Goal: Task Accomplishment & Management: Manage account settings

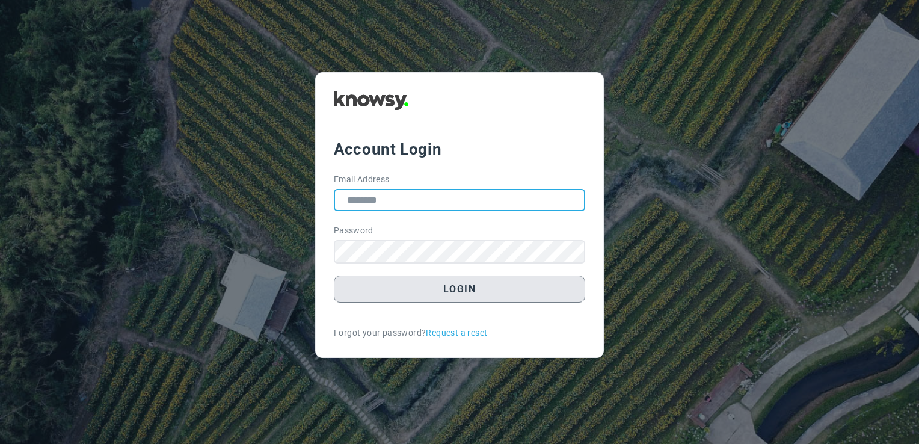
type input "**********"
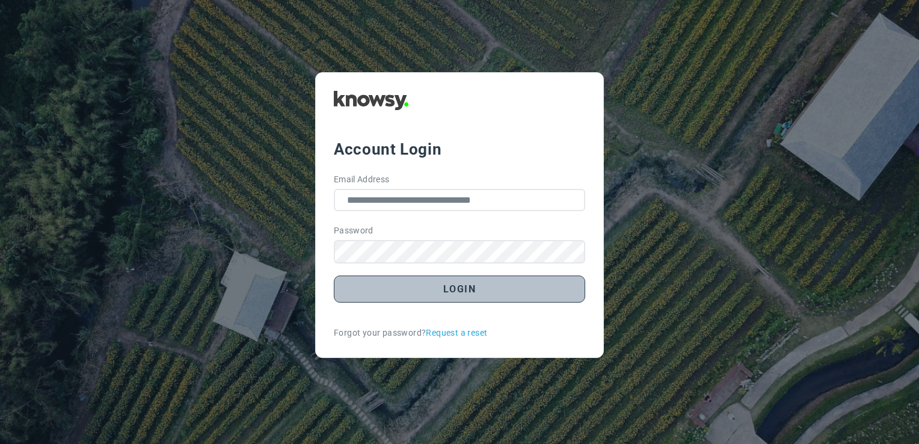
click at [484, 287] on button "Login" at bounding box center [459, 289] width 251 height 27
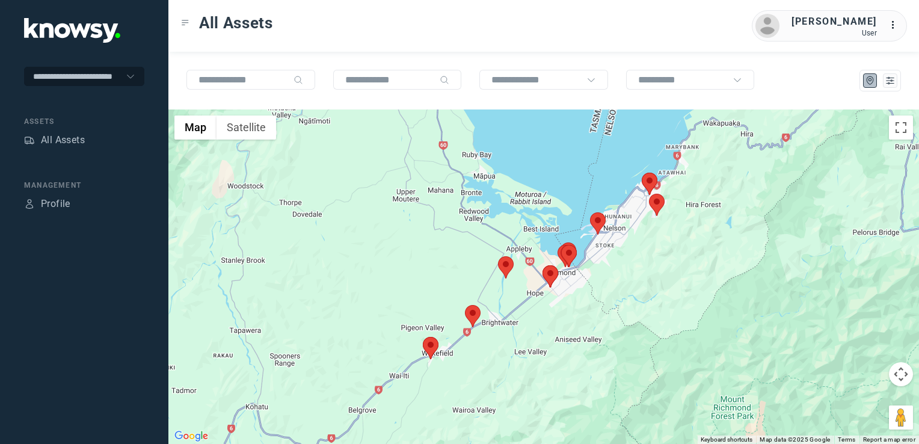
click at [439, 348] on div at bounding box center [543, 276] width 751 height 334
click at [433, 343] on img at bounding box center [431, 348] width 16 height 22
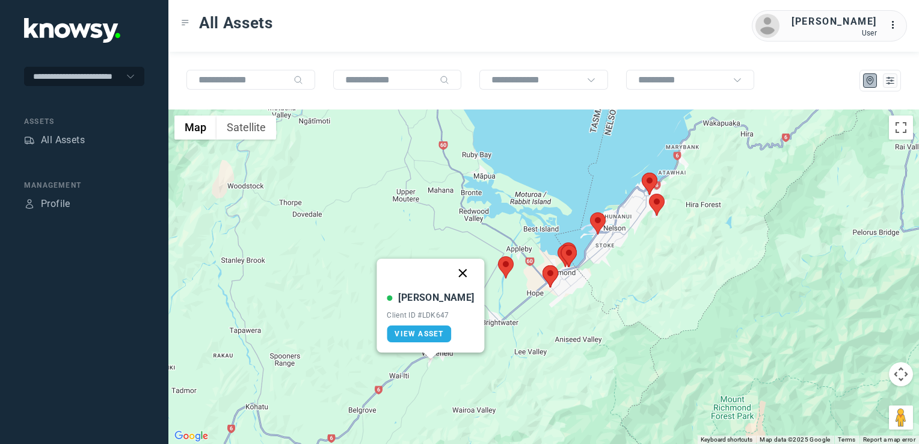
click at [452, 272] on button "Close" at bounding box center [463, 273] width 29 height 29
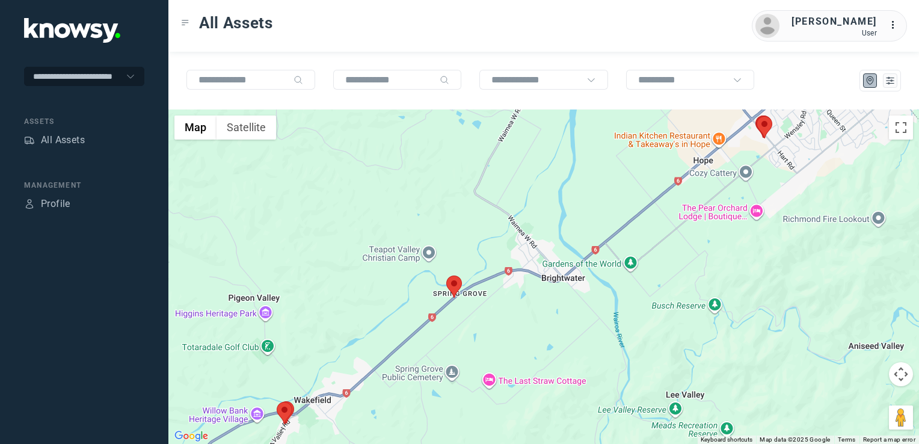
click at [457, 285] on img at bounding box center [454, 287] width 16 height 22
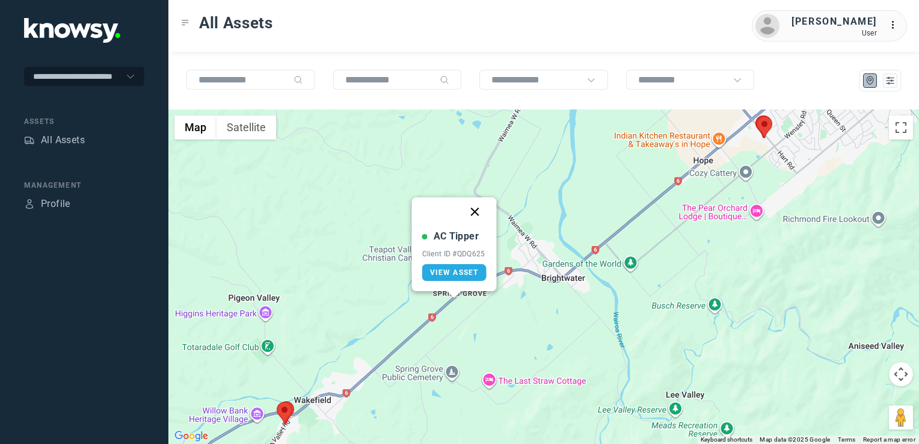
click at [475, 212] on button "Close" at bounding box center [475, 211] width 29 height 29
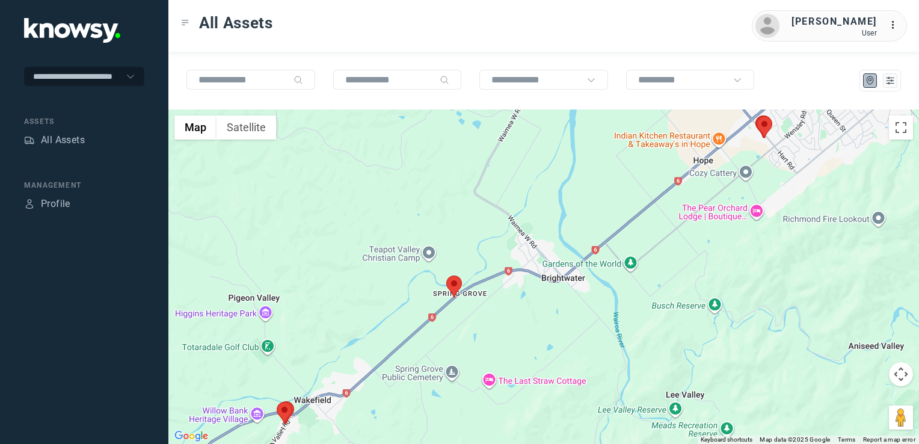
drag, startPoint x: 559, startPoint y: 324, endPoint x: 549, endPoint y: 343, distance: 22.1
click at [550, 340] on div "To navigate, press the arrow keys." at bounding box center [543, 276] width 751 height 334
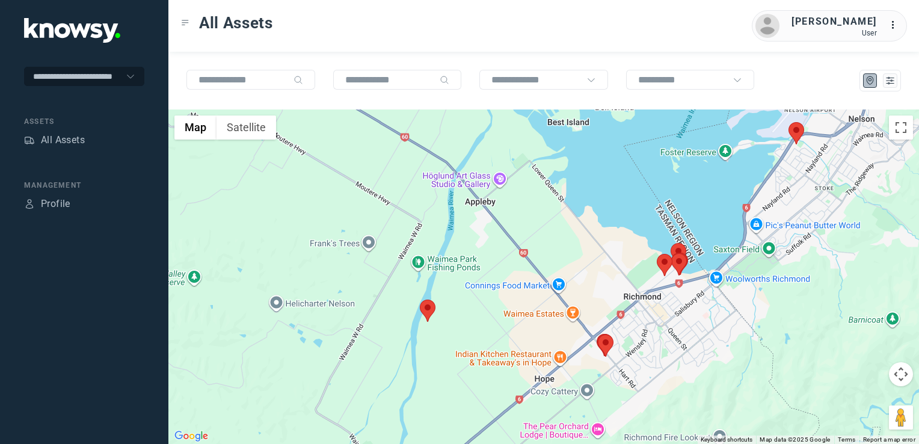
click at [605, 339] on img at bounding box center [606, 345] width 16 height 22
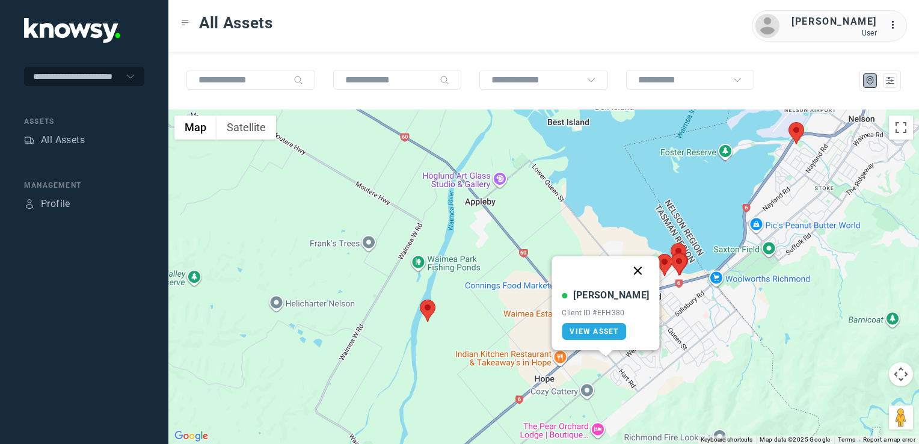
click at [627, 267] on button "Close" at bounding box center [638, 270] width 29 height 29
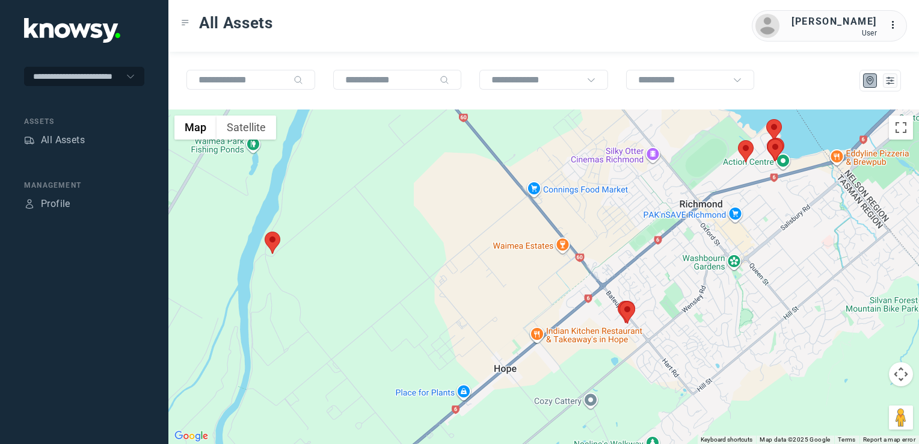
drag, startPoint x: 505, startPoint y: 288, endPoint x: 430, endPoint y: 345, distance: 95.3
click at [431, 337] on div "To navigate, press the arrow keys." at bounding box center [543, 276] width 751 height 334
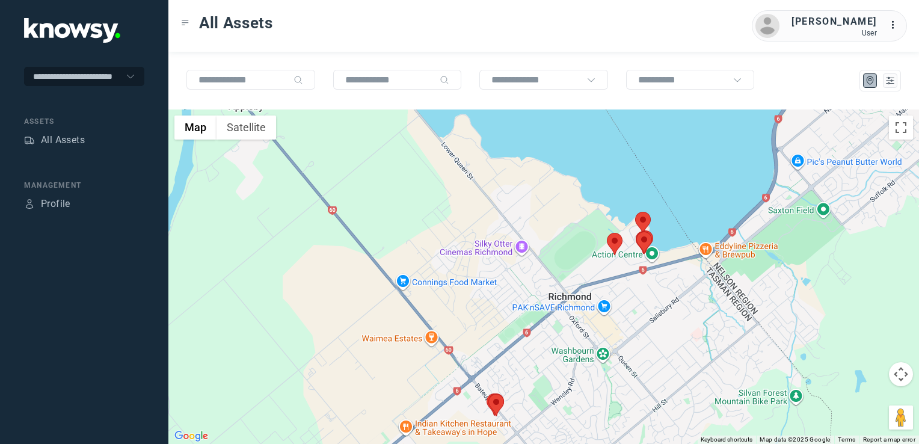
click at [490, 367] on div at bounding box center [543, 276] width 751 height 334
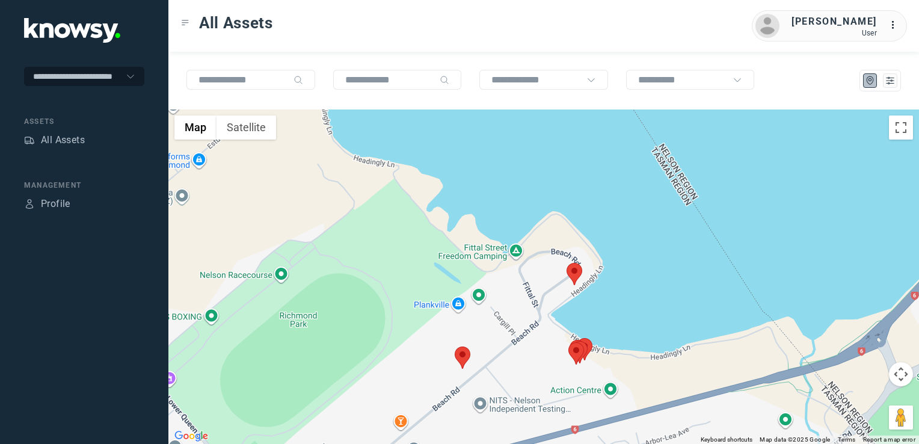
click at [571, 276] on img at bounding box center [575, 274] width 16 height 22
click at [574, 272] on img at bounding box center [575, 274] width 16 height 22
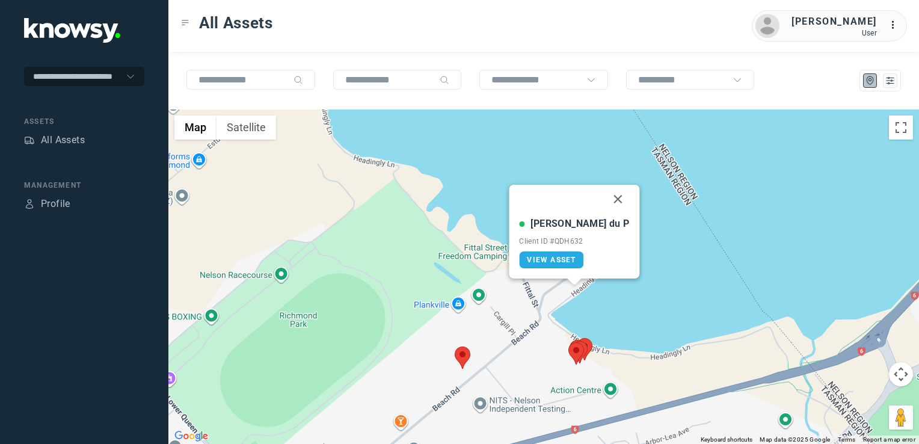
drag, startPoint x: 602, startPoint y: 196, endPoint x: 590, endPoint y: 202, distance: 13.5
click at [604, 196] on button "Close" at bounding box center [618, 199] width 29 height 29
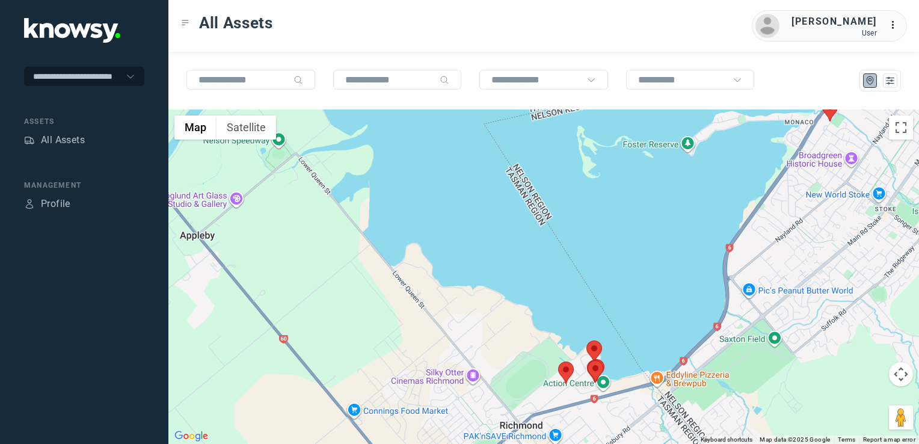
drag, startPoint x: 545, startPoint y: 400, endPoint x: 457, endPoint y: 401, distance: 88.4
click at [457, 401] on div "To navigate, press the arrow keys." at bounding box center [543, 276] width 751 height 334
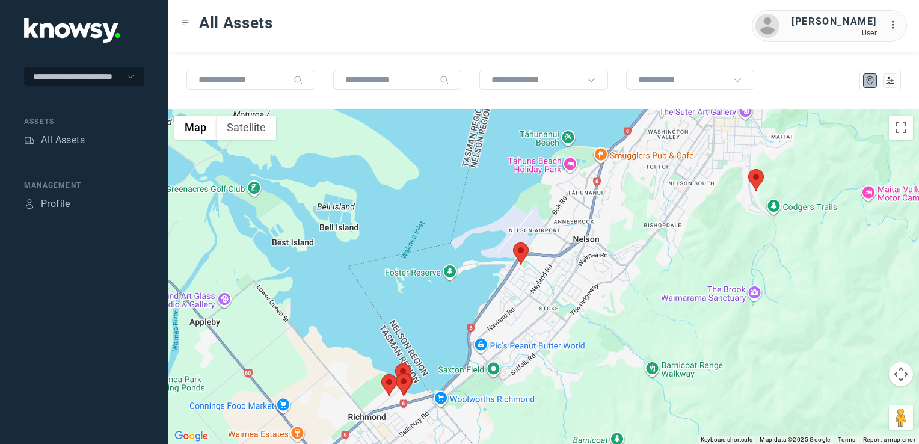
drag, startPoint x: 546, startPoint y: 284, endPoint x: 549, endPoint y: 314, distance: 30.2
click at [549, 314] on div at bounding box center [543, 276] width 751 height 334
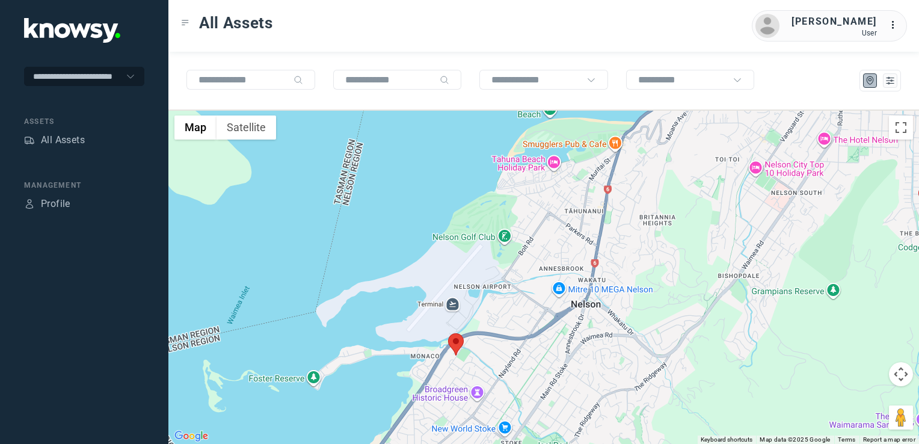
drag, startPoint x: 655, startPoint y: 321, endPoint x: 578, endPoint y: 428, distance: 131.4
click at [578, 428] on div at bounding box center [543, 276] width 751 height 334
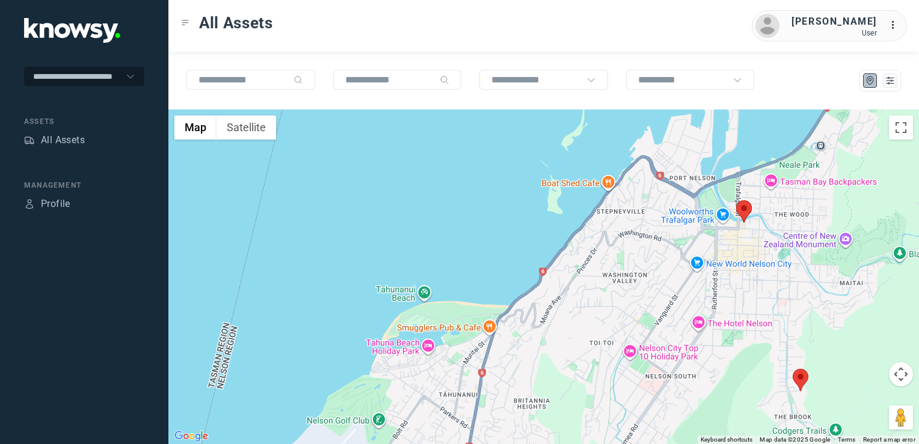
click at [742, 209] on img at bounding box center [744, 211] width 16 height 22
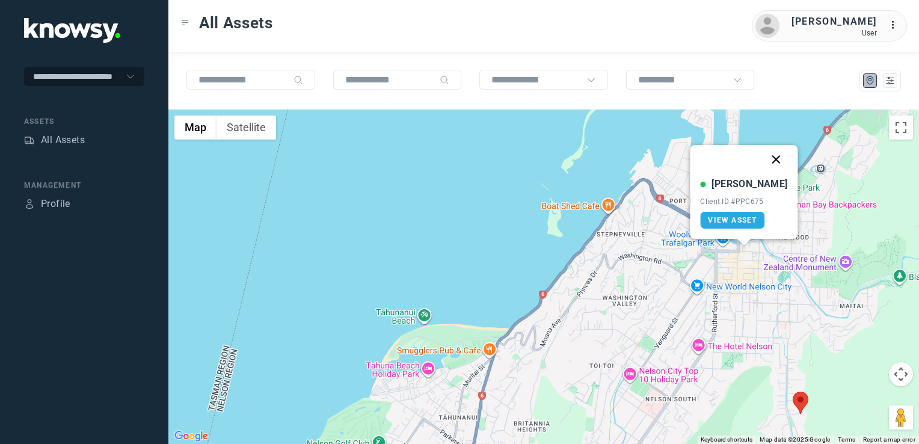
click at [762, 162] on button "Close" at bounding box center [776, 159] width 29 height 29
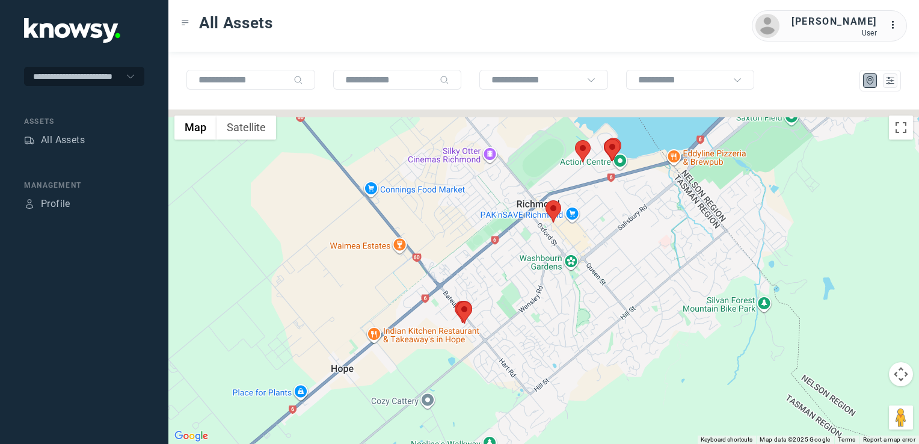
drag, startPoint x: 570, startPoint y: 215, endPoint x: 575, endPoint y: 237, distance: 22.8
click at [575, 237] on div at bounding box center [543, 276] width 751 height 334
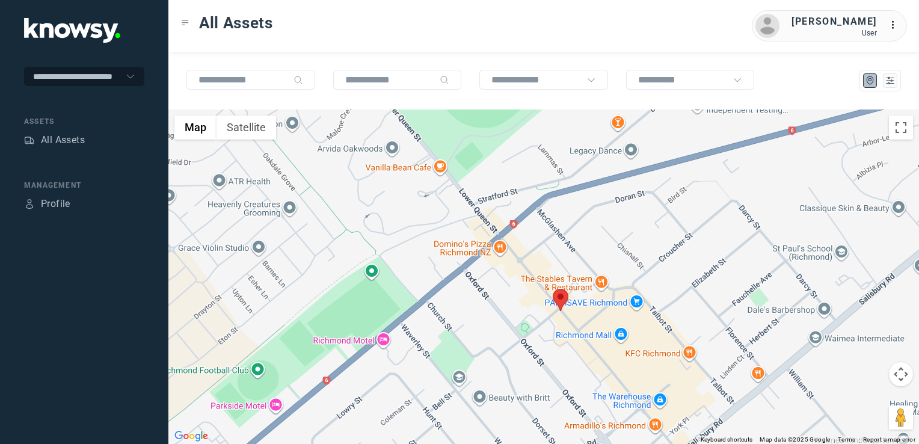
click at [559, 298] on img at bounding box center [561, 300] width 16 height 22
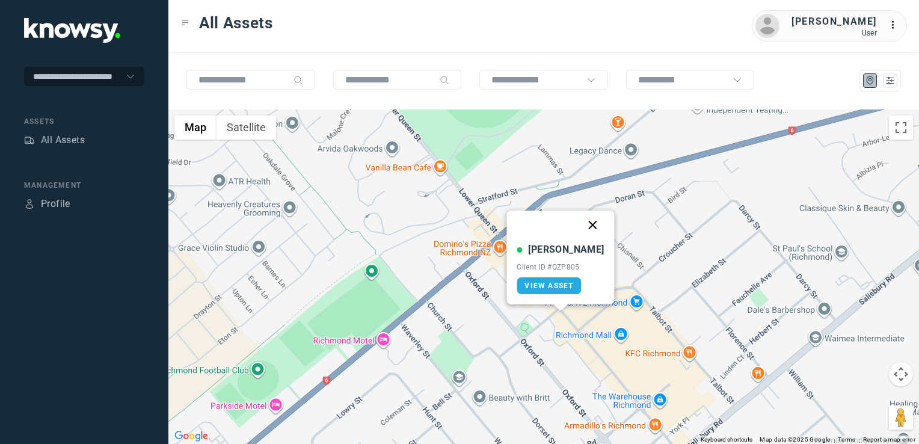
click at [583, 223] on button "Close" at bounding box center [593, 225] width 29 height 29
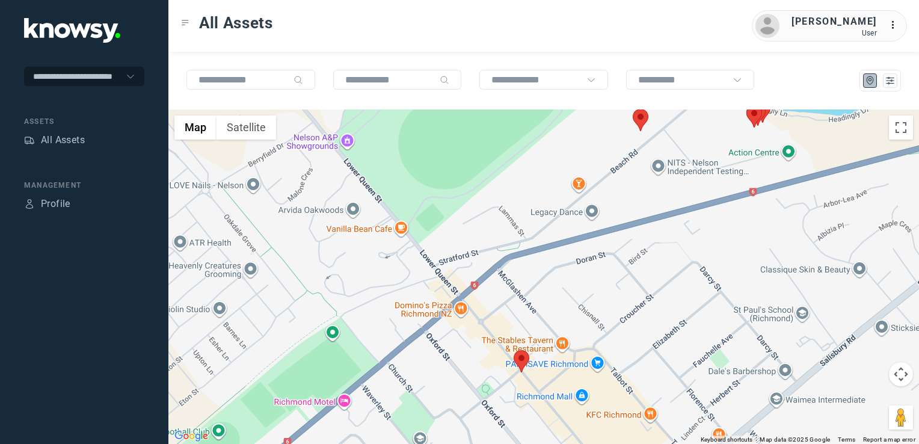
drag, startPoint x: 661, startPoint y: 232, endPoint x: 611, endPoint y: 309, distance: 91.8
click at [612, 309] on div "To navigate, press the arrow keys." at bounding box center [543, 276] width 751 height 334
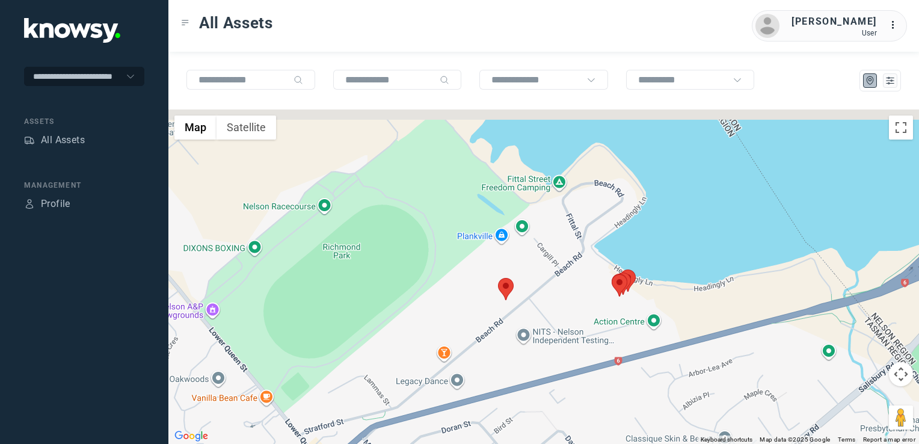
drag, startPoint x: 595, startPoint y: 324, endPoint x: 567, endPoint y: 337, distance: 31.2
click at [567, 337] on div at bounding box center [543, 276] width 751 height 334
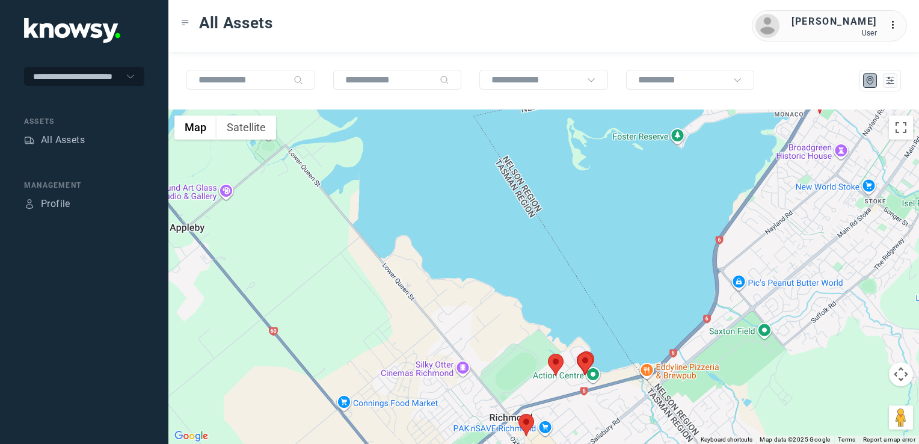
click at [635, 333] on div at bounding box center [543, 276] width 751 height 334
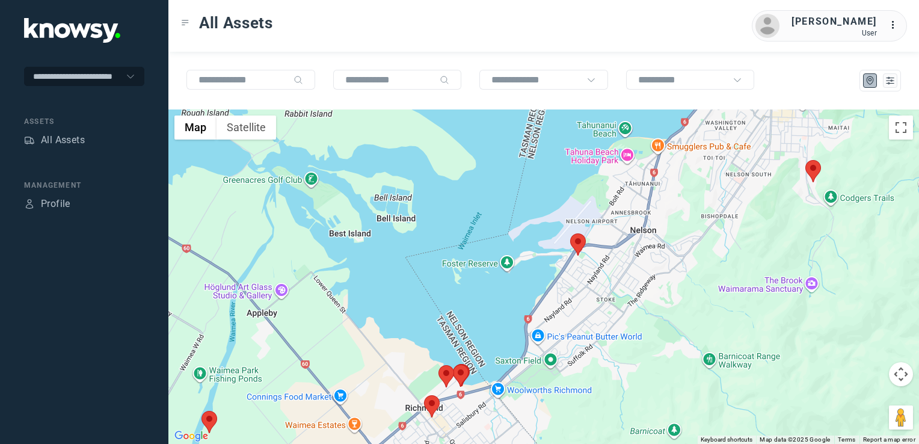
click at [639, 254] on div at bounding box center [543, 276] width 751 height 334
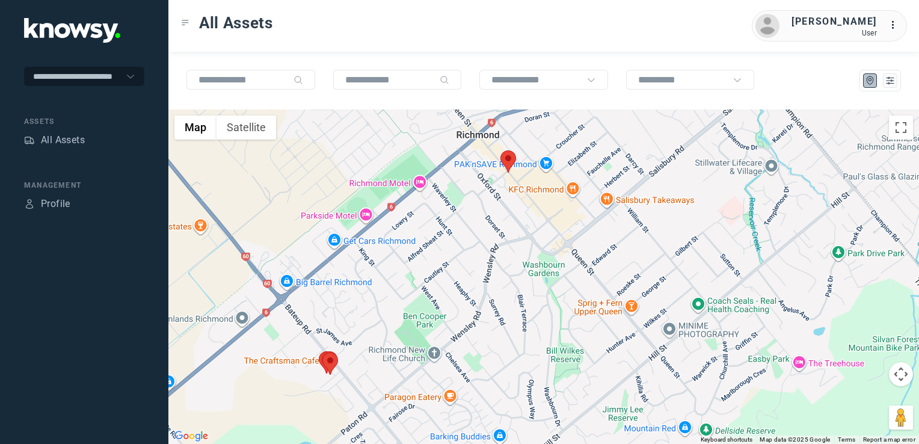
click at [514, 285] on div at bounding box center [543, 276] width 751 height 334
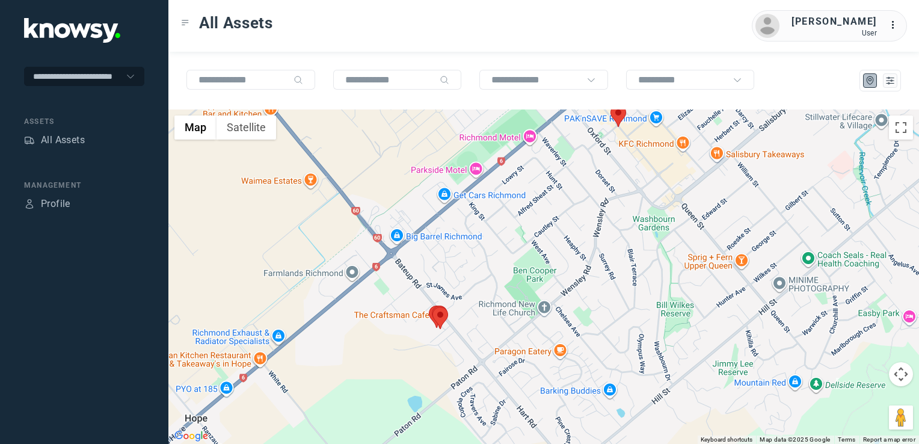
click at [596, 302] on div at bounding box center [543, 276] width 751 height 334
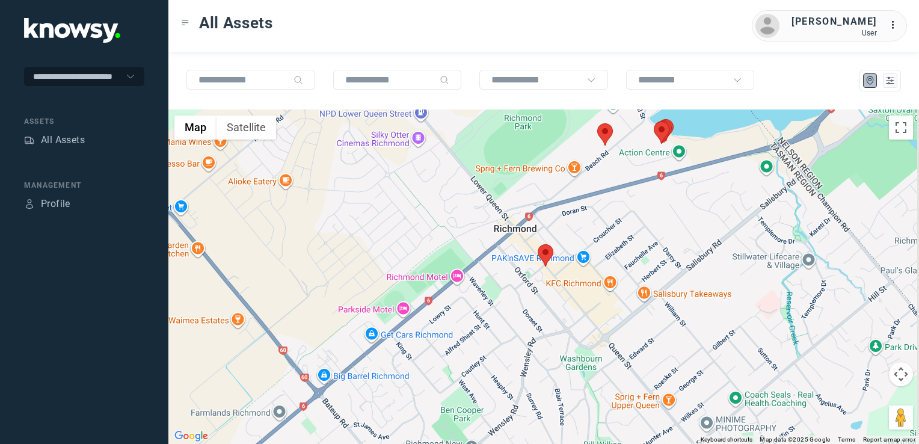
click at [628, 236] on div at bounding box center [543, 276] width 751 height 334
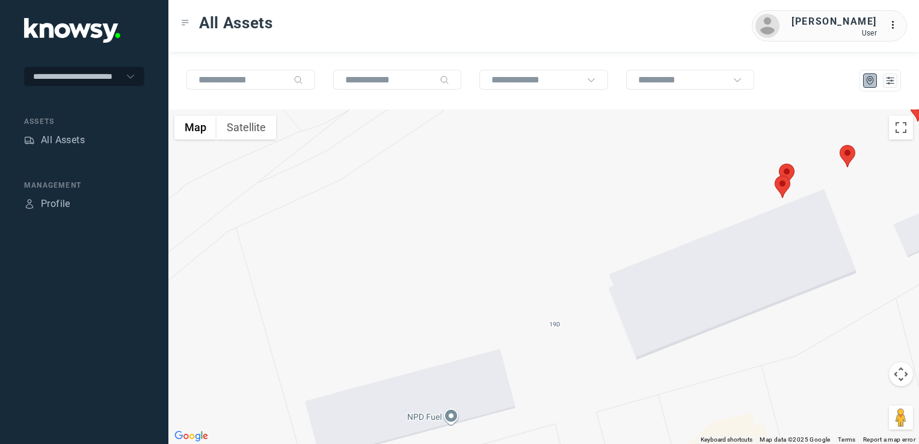
drag, startPoint x: 746, startPoint y: 203, endPoint x: 722, endPoint y: 213, distance: 25.4
click at [722, 213] on div at bounding box center [543, 276] width 751 height 334
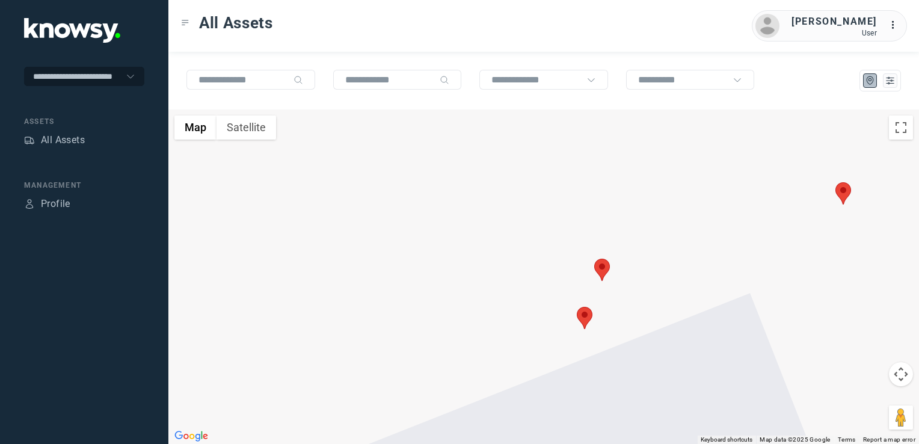
click at [586, 314] on img at bounding box center [585, 318] width 16 height 22
